Goal: Check status: Check status

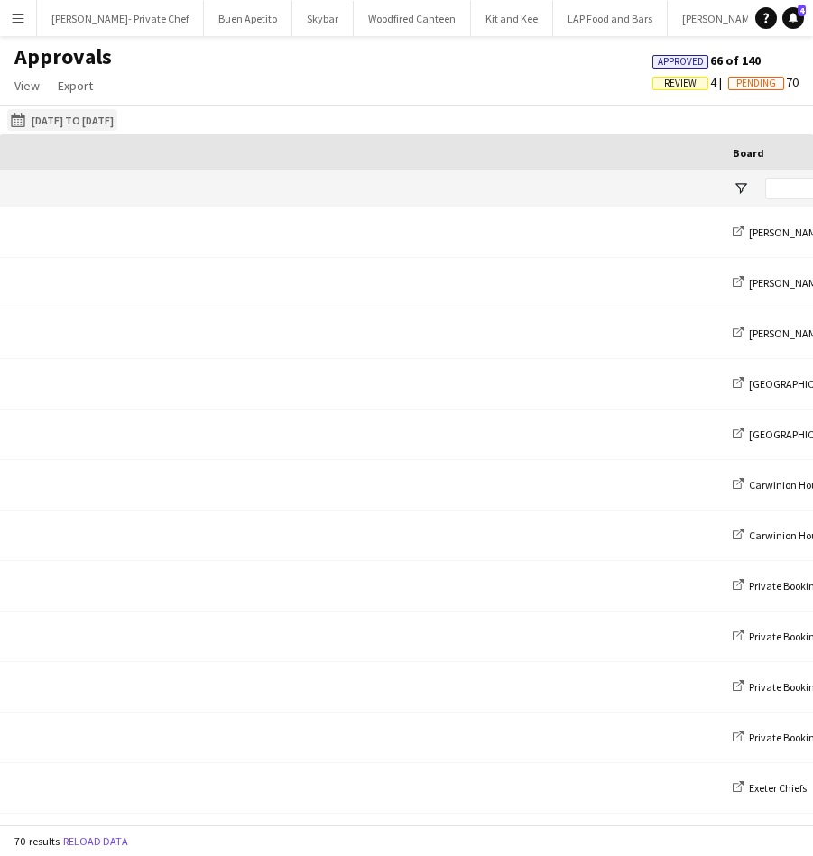
scroll to position [0, 918]
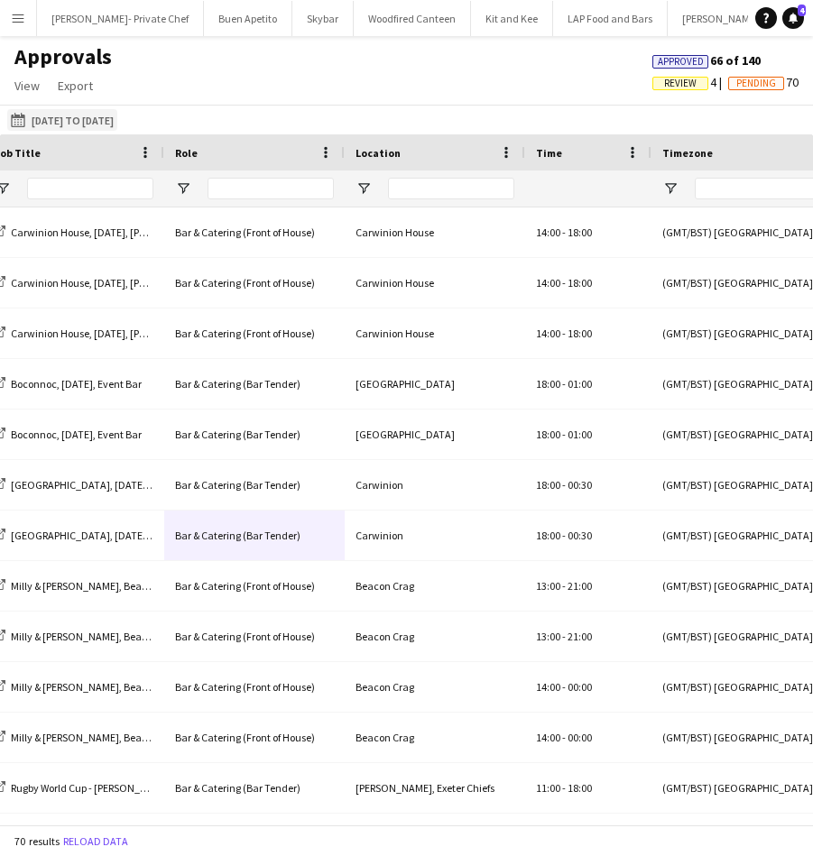
click at [117, 119] on button "25-08-2025 to 07-09-2025 08-09-2025 to 14-09-2025" at bounding box center [62, 120] width 110 height 22
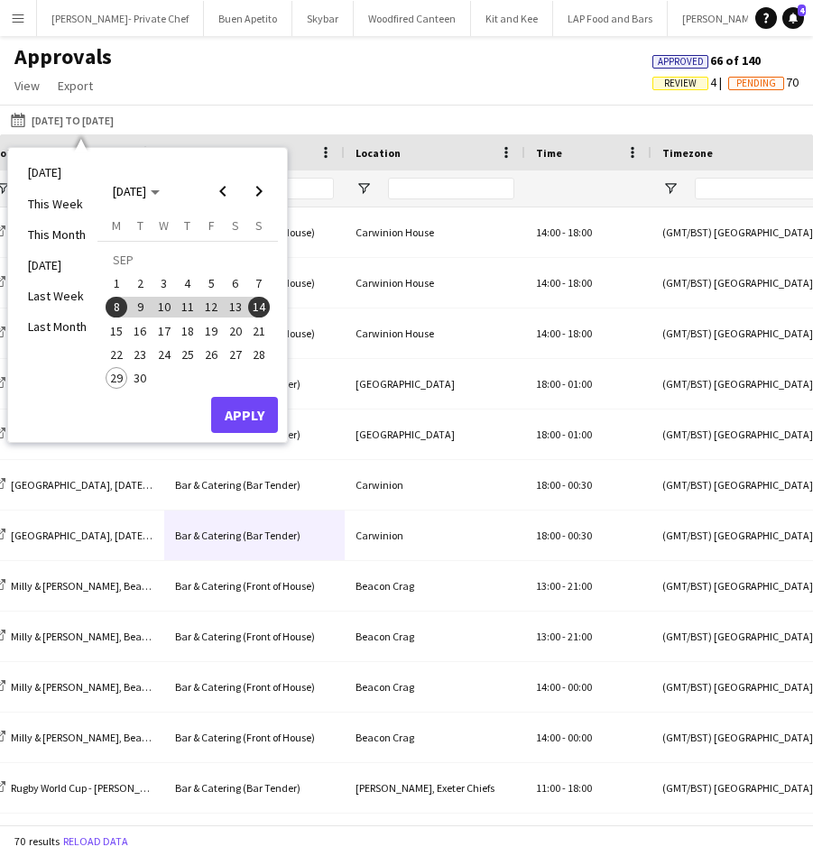
click at [117, 370] on span "29" at bounding box center [117, 378] width 22 height 22
click at [255, 184] on span "Next month" at bounding box center [259, 191] width 36 height 36
click at [264, 282] on span "5" at bounding box center [259, 283] width 22 height 22
click at [250, 415] on button "Apply" at bounding box center [244, 415] width 67 height 36
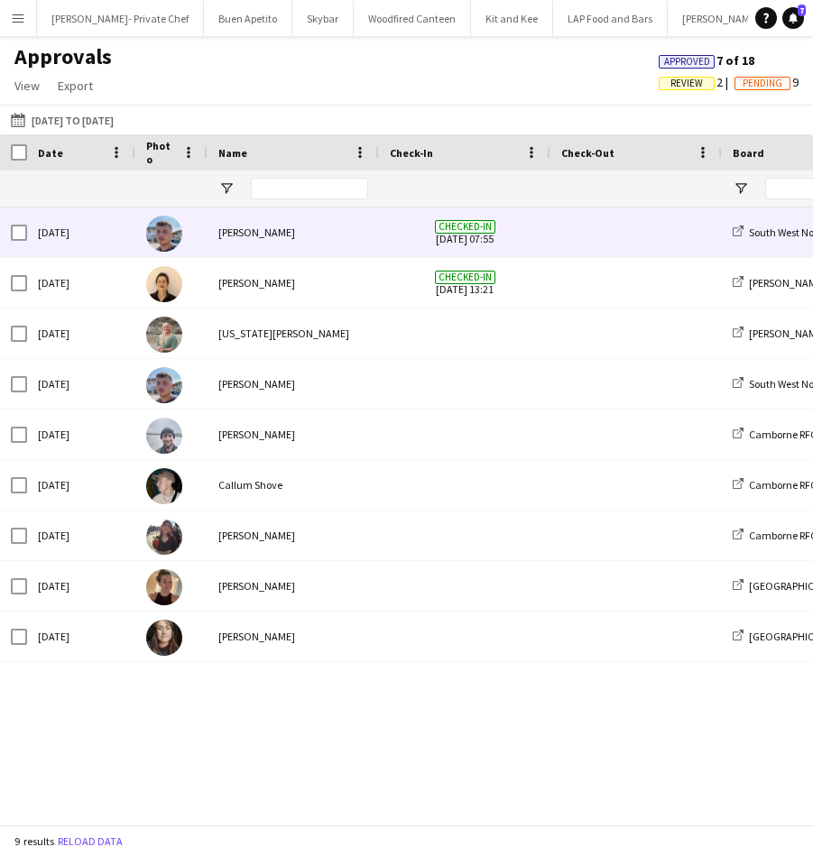
click at [585, 241] on span at bounding box center [636, 232] width 150 height 50
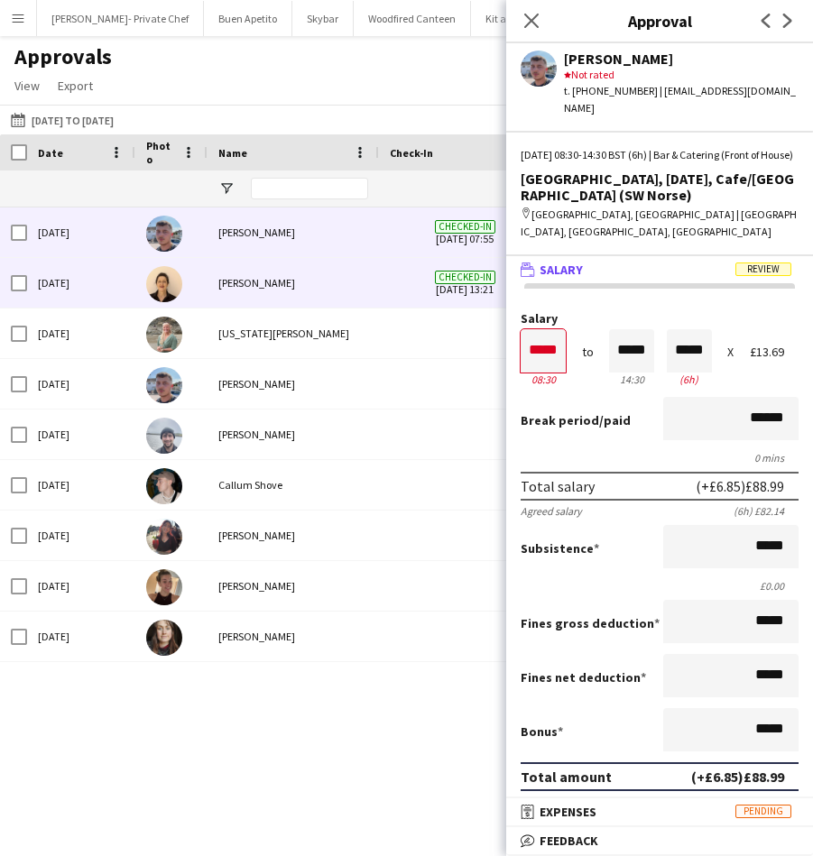
click at [360, 287] on div "[PERSON_NAME]" at bounding box center [292, 283] width 171 height 50
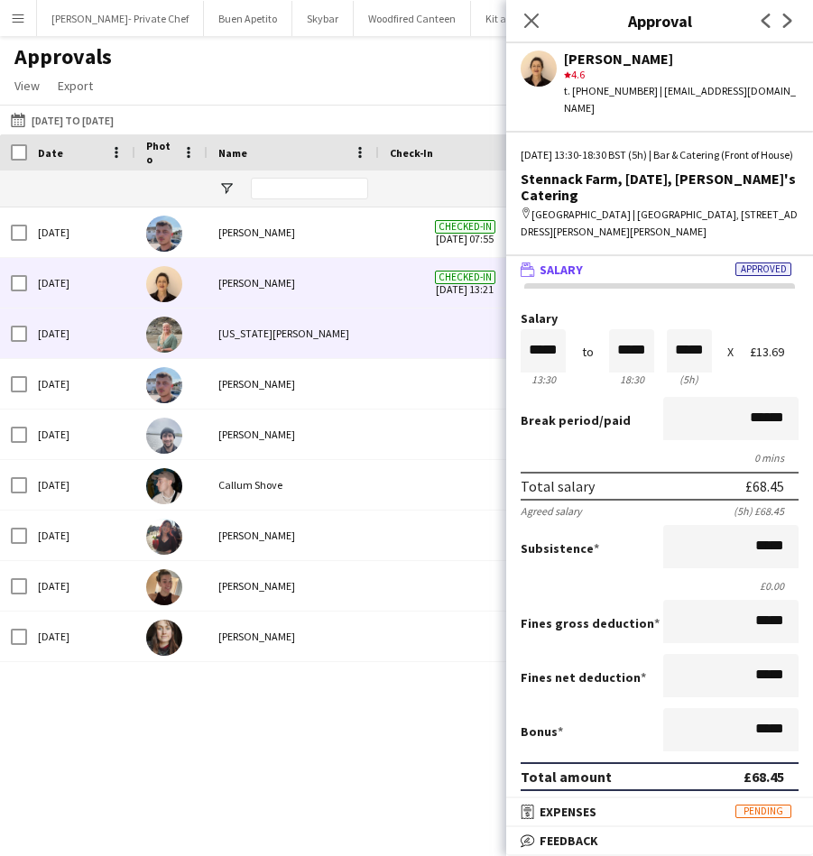
click at [308, 339] on div "[US_STATE][PERSON_NAME]" at bounding box center [292, 334] width 171 height 50
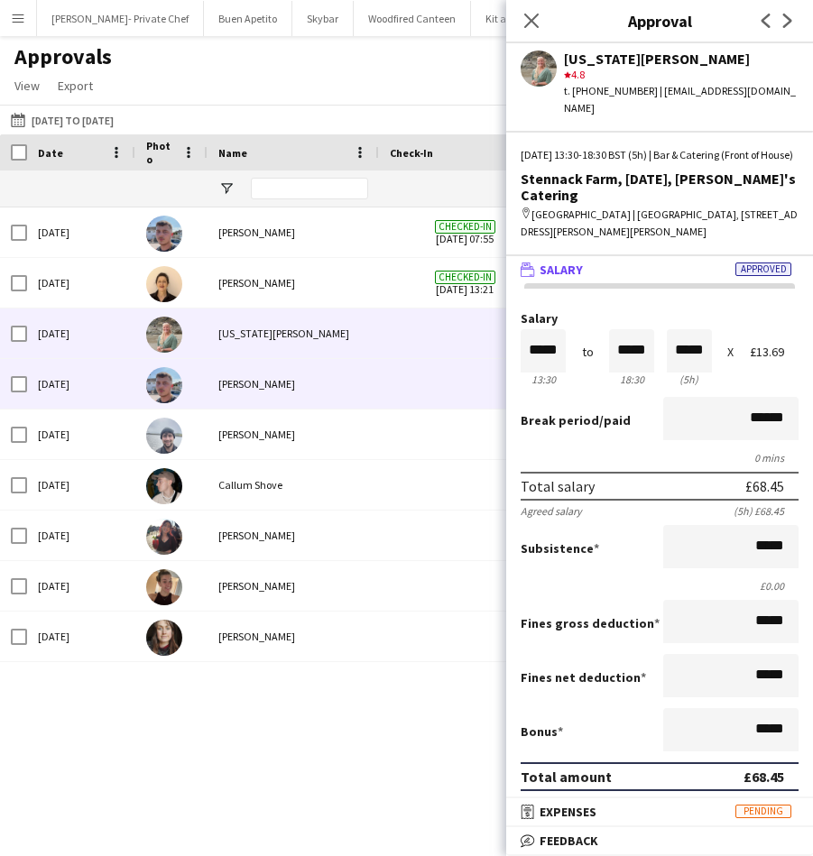
click at [367, 392] on div "[PERSON_NAME]" at bounding box center [292, 384] width 171 height 50
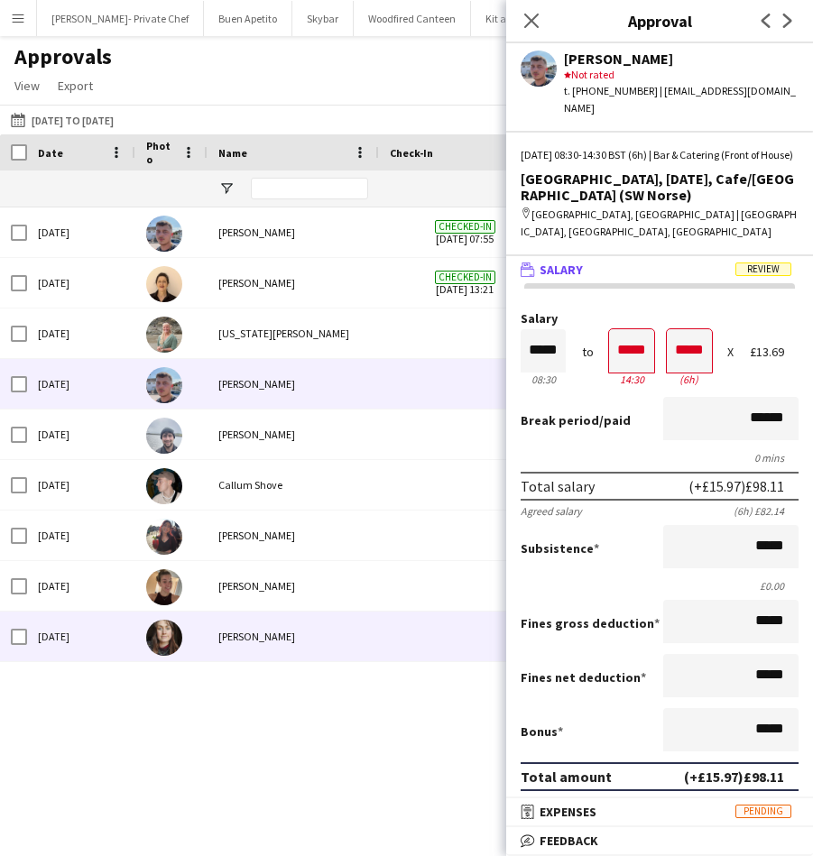
click at [309, 626] on div "[PERSON_NAME]" at bounding box center [292, 637] width 171 height 50
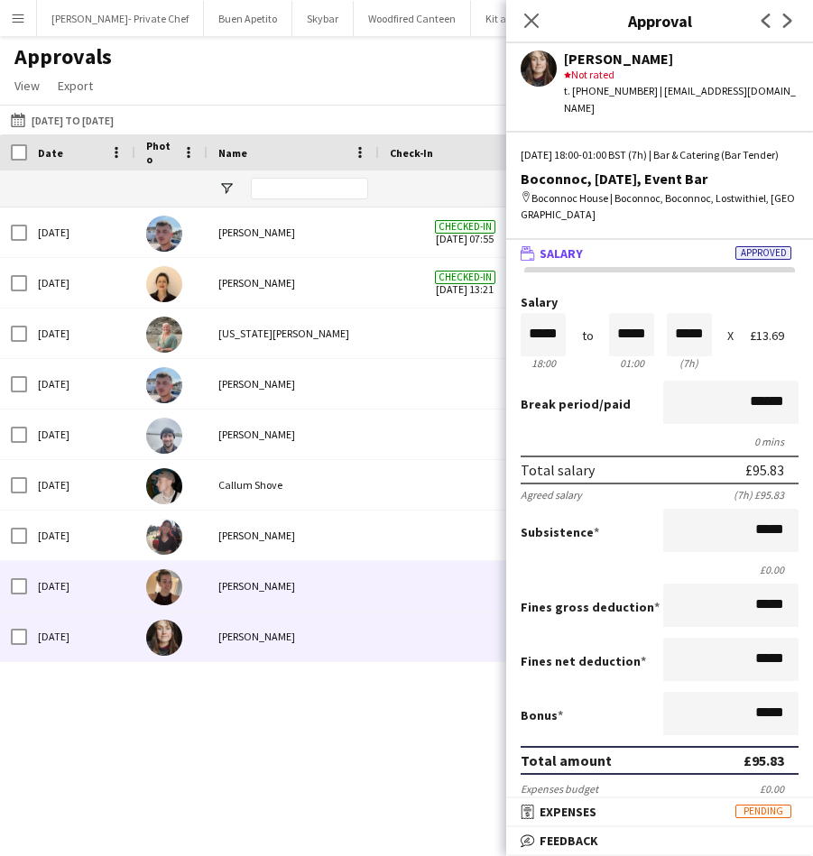
click at [328, 585] on div "[PERSON_NAME]" at bounding box center [292, 586] width 171 height 50
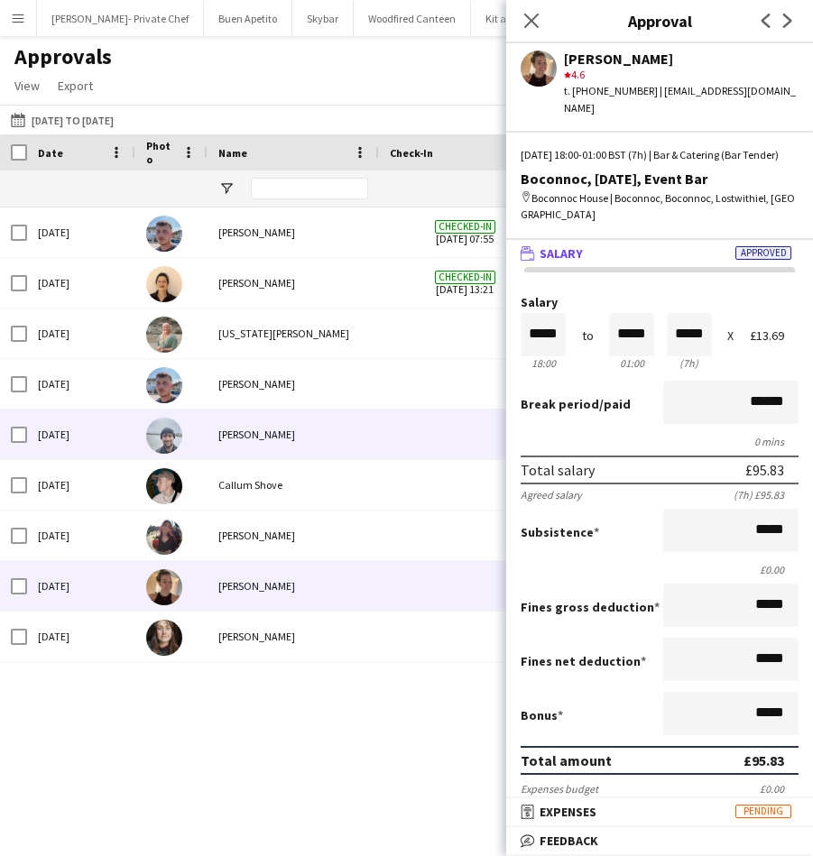
click at [435, 441] on span at bounding box center [465, 435] width 150 height 50
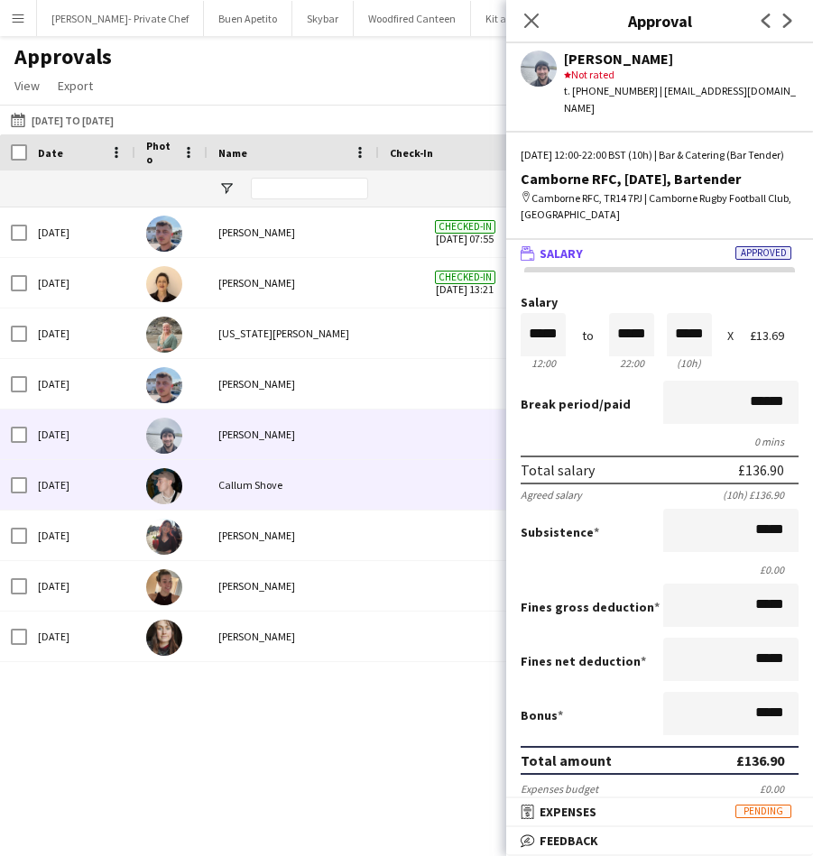
click at [423, 481] on span at bounding box center [465, 485] width 150 height 50
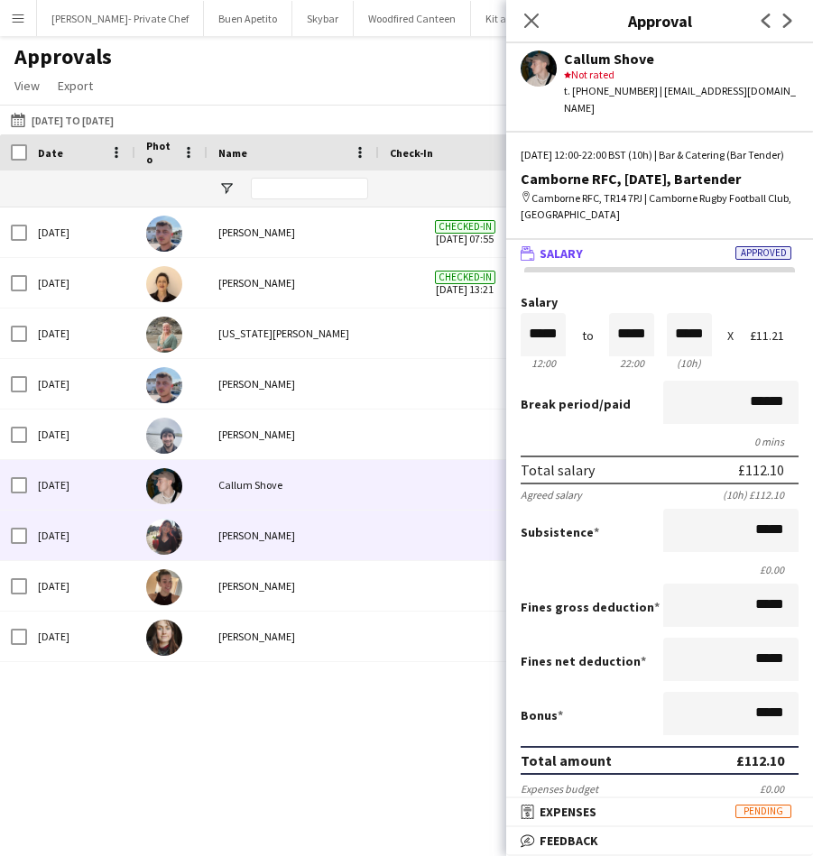
click at [414, 530] on span at bounding box center [465, 536] width 150 height 50
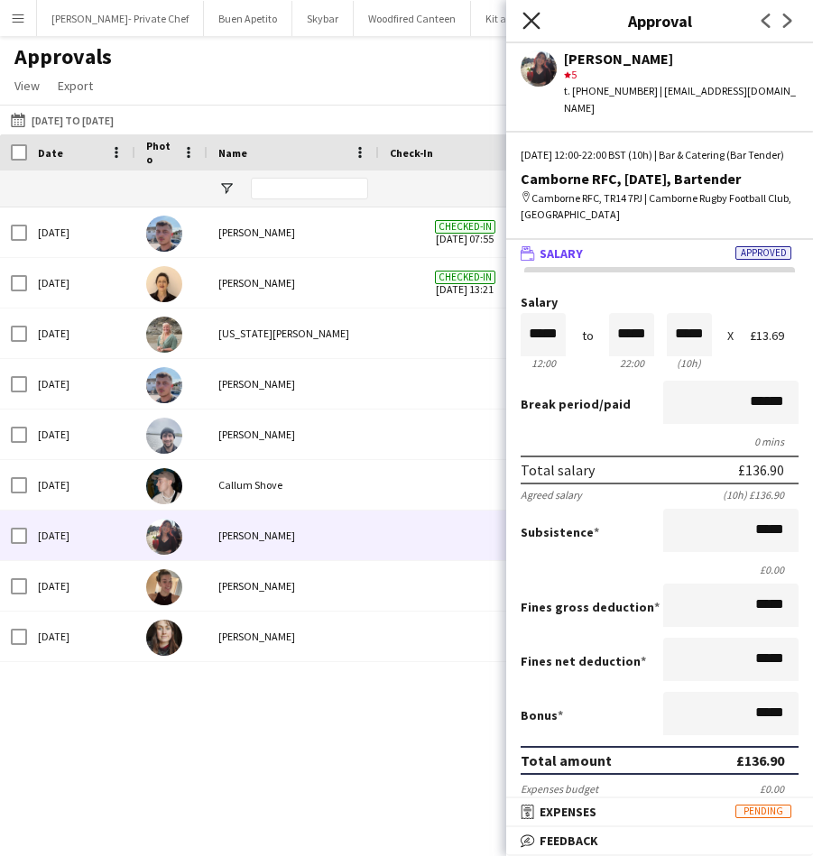
click at [534, 23] on icon at bounding box center [530, 20] width 17 height 17
